Goal: Navigation & Orientation: Find specific page/section

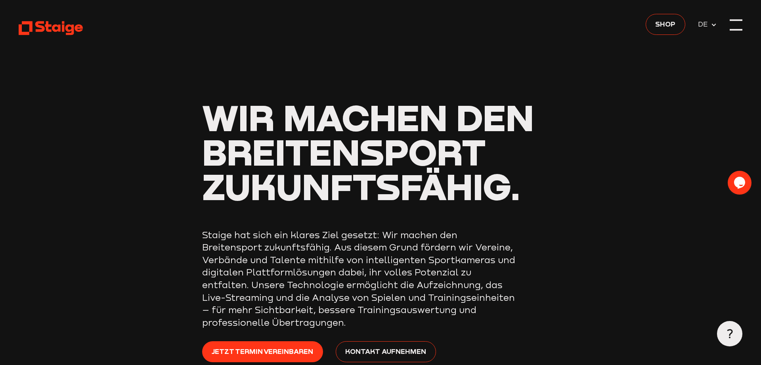
click at [738, 25] on div at bounding box center [735, 25] width 13 height 13
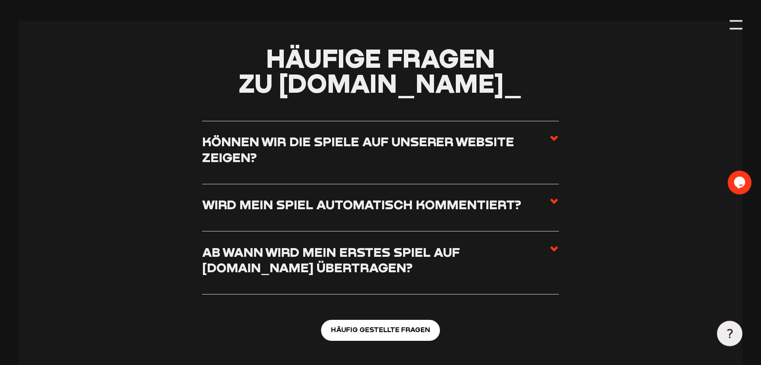
scroll to position [2868, 0]
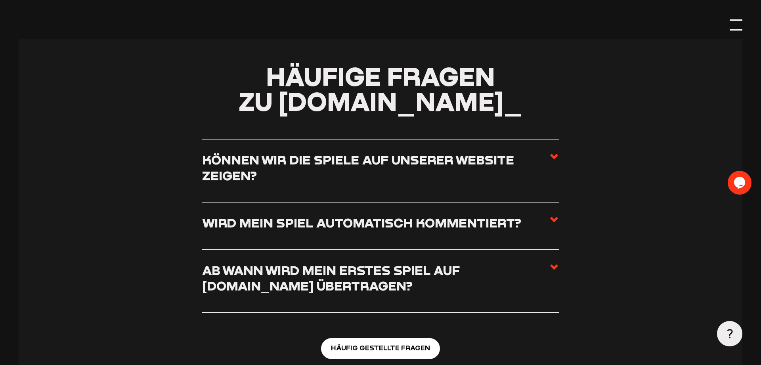
click at [737, 29] on div at bounding box center [735, 25] width 13 height 13
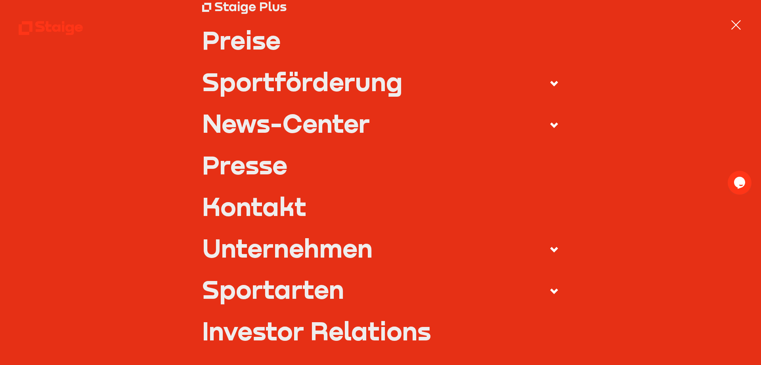
scroll to position [193, 0]
click at [553, 249] on use at bounding box center [554, 249] width 8 height 6
click at [0, 0] on input "Unternehmen" at bounding box center [0, 0] width 0 height 0
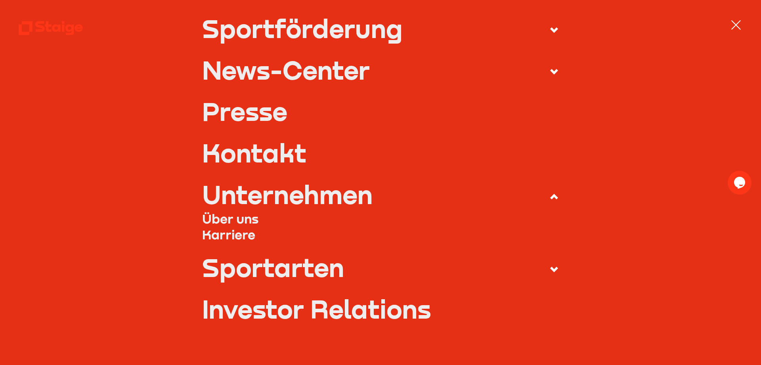
click at [233, 221] on link "Über uns" at bounding box center [380, 219] width 357 height 16
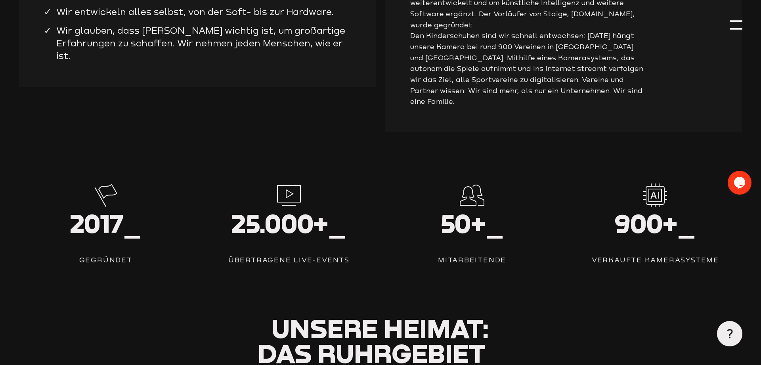
scroll to position [1010, 0]
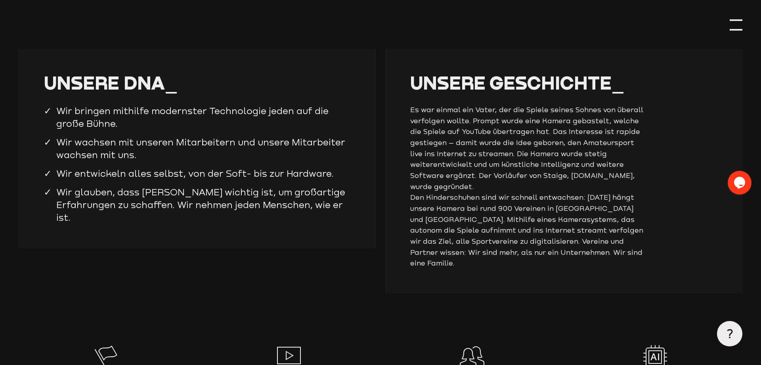
click at [736, 27] on div at bounding box center [735, 25] width 13 height 13
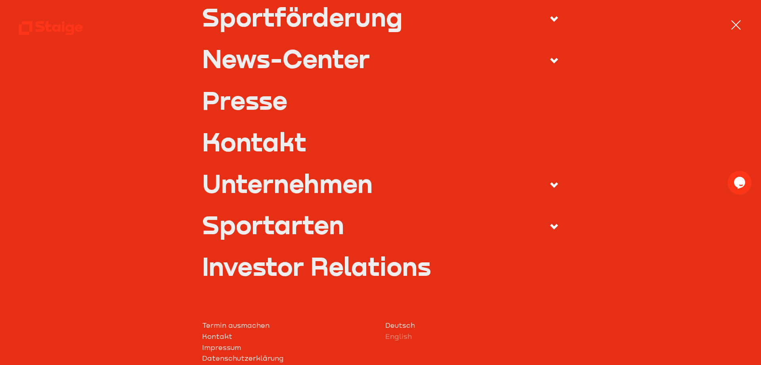
scroll to position [353, 0]
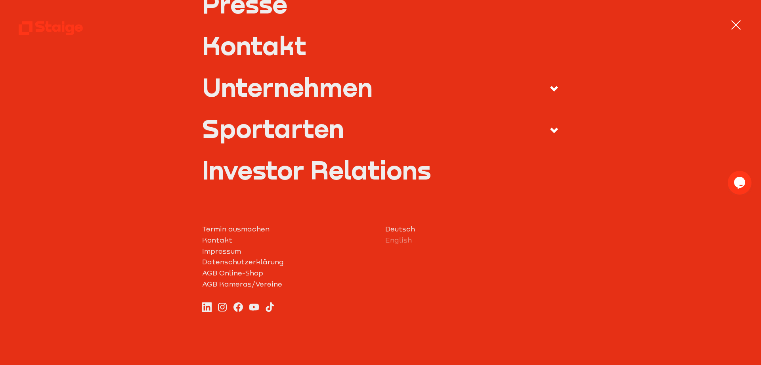
click at [404, 241] on link "English" at bounding box center [472, 240] width 174 height 11
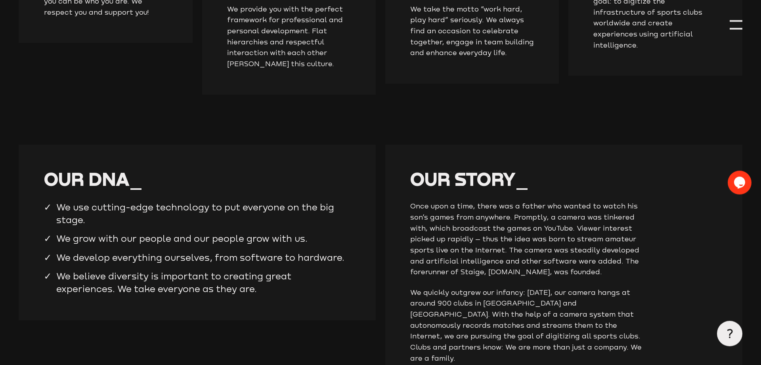
scroll to position [930, 0]
